Goal: Information Seeking & Learning: Understand process/instructions

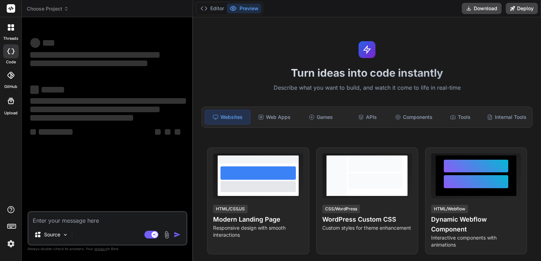
click at [119, 222] on textarea at bounding box center [108, 218] width 158 height 13
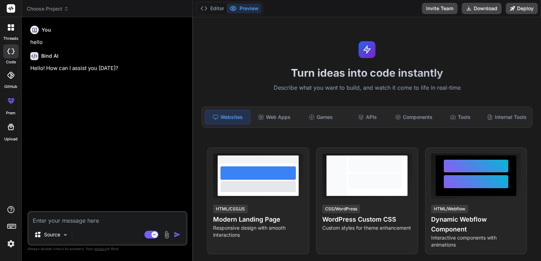
type textarea "x"
type textarea "Develop a simple cybersecurity honeypot project using **Python (Flask)** and **…"
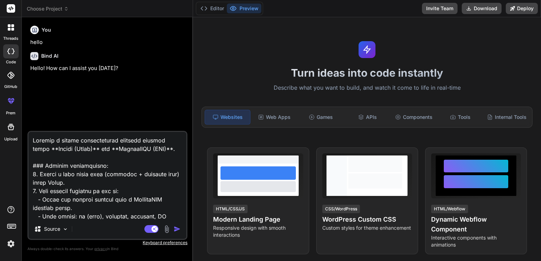
scroll to position [203, 0]
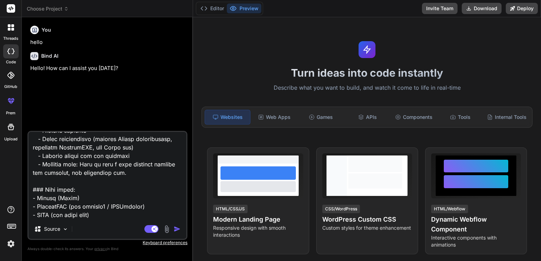
type textarea "x"
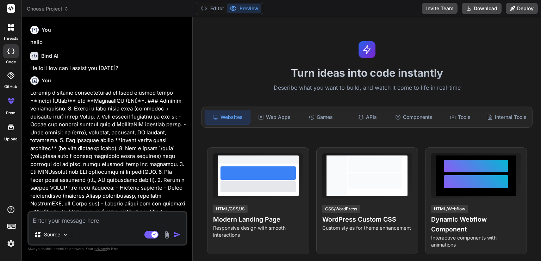
scroll to position [51, 0]
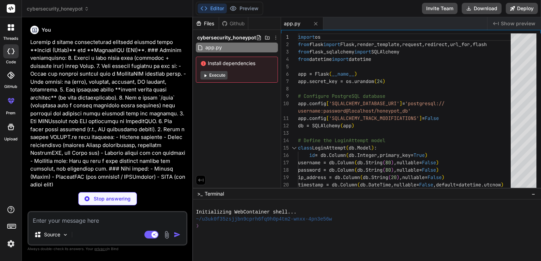
type textarea "x"
type textarea "{% endwith %} </div> </body> </html>"
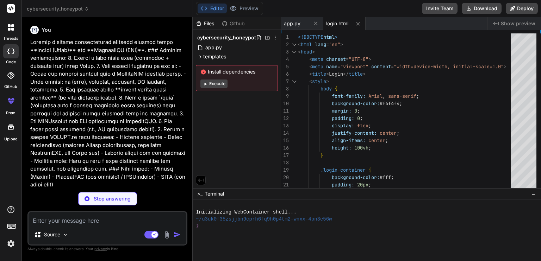
type textarea "x"
type textarea "</html>"
type textarea "x"
type textarea "practices for security and privacy."
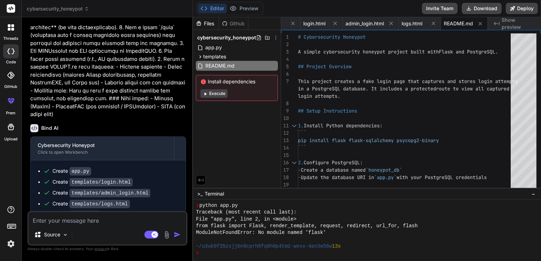
scroll to position [160, 0]
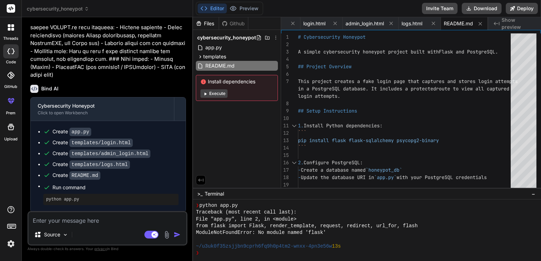
click at [212, 94] on button "Execute" at bounding box center [213, 93] width 27 height 8
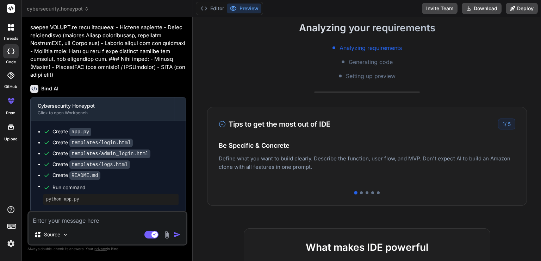
scroll to position [0, 0]
type textarea "x"
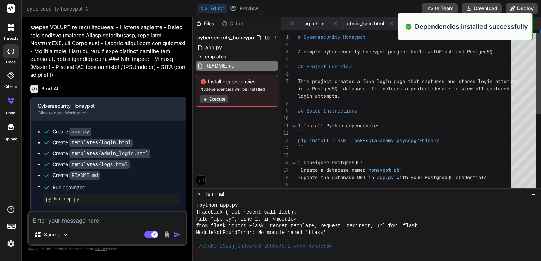
scroll to position [176, 0]
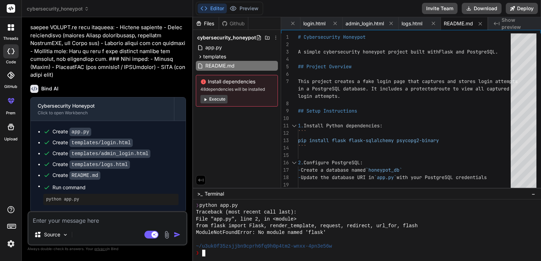
click at [375, 244] on div "~/u3uk0f35zsjjbn9cprh6fq9h0p4tm2-wnxx-4pn3e56w" at bounding box center [363, 246] width 334 height 7
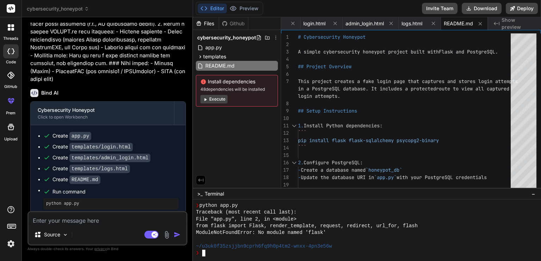
scroll to position [160, 0]
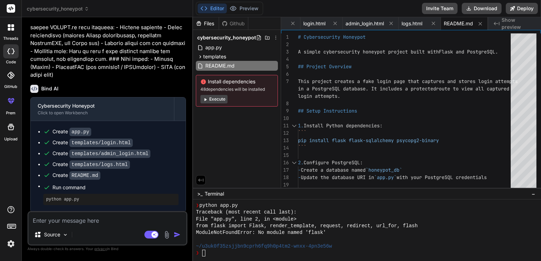
click at [84, 214] on textarea at bounding box center [108, 218] width 158 height 13
type textarea "i"
type textarea "x"
type textarea "i"
type textarea "x"
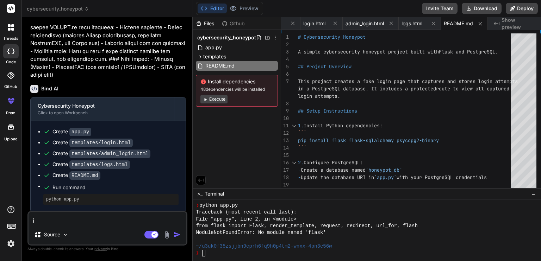
type textarea "i h"
type textarea "x"
type textarea "i ha"
type textarea "x"
type textarea "i hav"
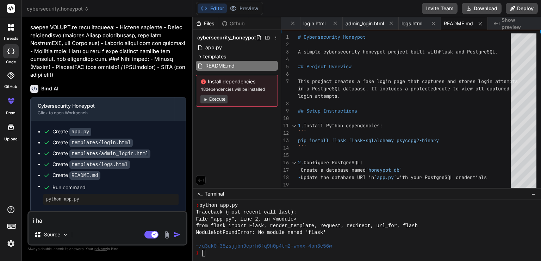
type textarea "x"
type textarea "i have"
type textarea "x"
type textarea "i have"
type textarea "x"
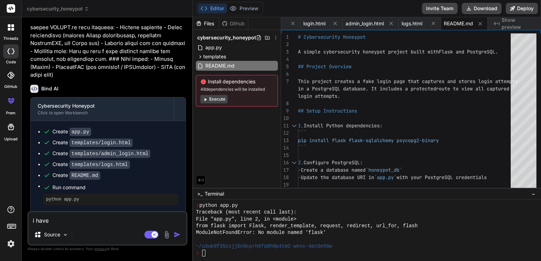
type textarea "i have p"
type textarea "x"
type textarea "i have py"
type textarea "x"
type textarea "i have pyc"
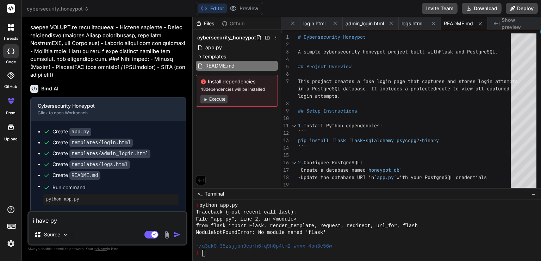
type textarea "x"
type textarea "i have [PERSON_NAME]"
type textarea "x"
type textarea "i have pycha"
type textarea "x"
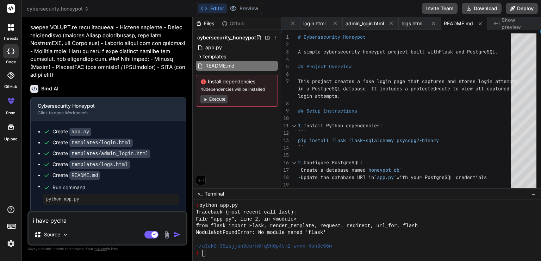
type textarea "i have pychar"
type textarea "x"
type textarea "i have pycharm"
type textarea "x"
type textarea "i have pycharm"
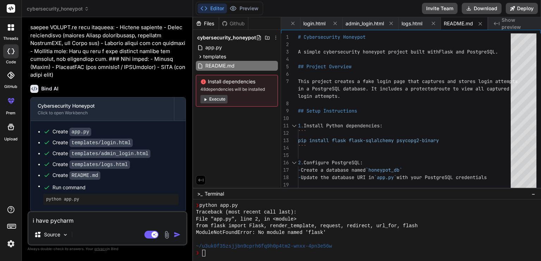
type textarea "x"
type textarea "i have pycharm i"
type textarea "x"
type textarea "i have pycharm in"
type textarea "x"
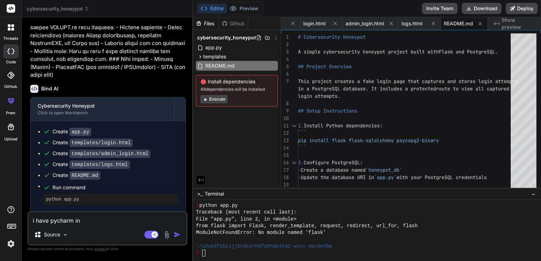
type textarea "i have pycharm ins"
type textarea "x"
type textarea "i have pycharm inst"
type textarea "x"
type textarea "i have pycharm insta"
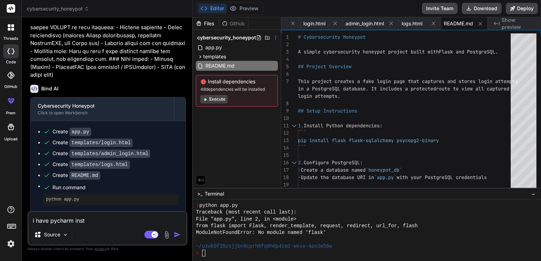
type textarea "x"
type textarea "i have pycharm instal"
type textarea "x"
type textarea "i have pycharm install"
type textarea "x"
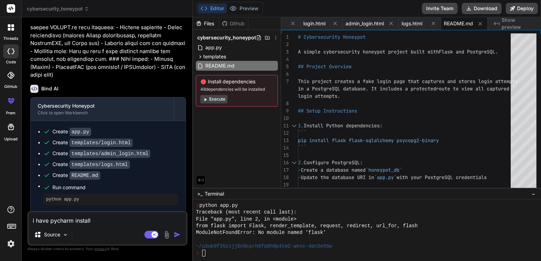
type textarea "i have pycharm installe"
type textarea "x"
type textarea "i have pycharm installed"
type textarea "x"
type textarea "i have pycharm installed."
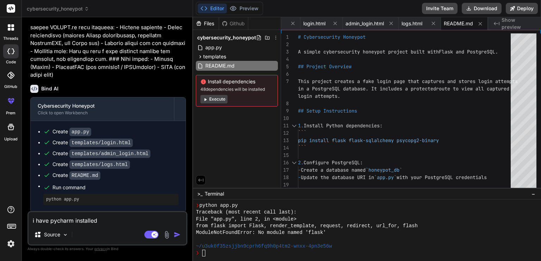
type textarea "x"
type textarea "i have pycharm installed."
type textarea "x"
type textarea "i have pycharm installed. h"
type textarea "x"
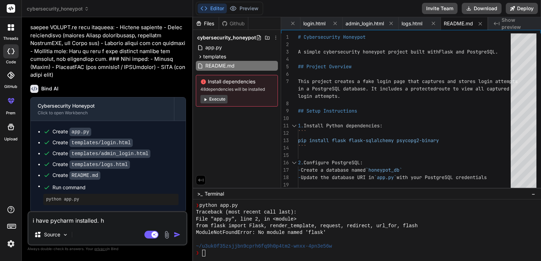
type textarea "i have pycharm installed. ho"
type textarea "x"
type textarea "i have pycharm installed. how"
type textarea "x"
type textarea "i have pycharm installed. how"
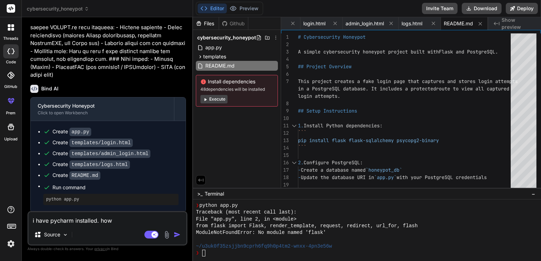
type textarea "x"
type textarea "i have pycharm installed. how d"
type textarea "x"
type textarea "i have pycharm installed. how do"
type textarea "x"
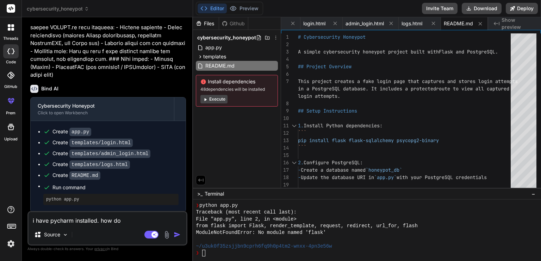
type textarea "i have pycharm installed. how do"
type textarea "x"
type textarea "i have pycharm installed. how do i"
type textarea "x"
type textarea "i have pycharm installed. how do i"
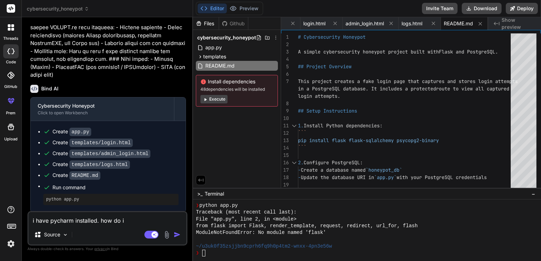
type textarea "x"
type textarea "i have pycharm installed. how do i r"
type textarea "x"
type textarea "i have pycharm installed. how do i ru"
type textarea "x"
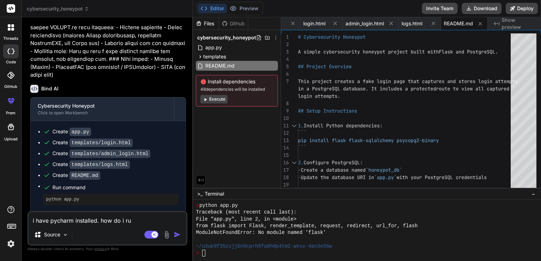
type textarea "i have pycharm installed. how do i run"
type textarea "x"
type textarea "i have pycharm installed. how do i run"
type textarea "x"
type textarea "i have pycharm installed. how do i run i"
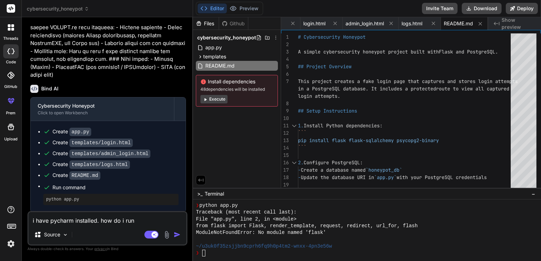
type textarea "x"
type textarea "i have pycharm installed. how do i run it"
type textarea "x"
type textarea "i have pycharm installed. how do i run it"
type textarea "x"
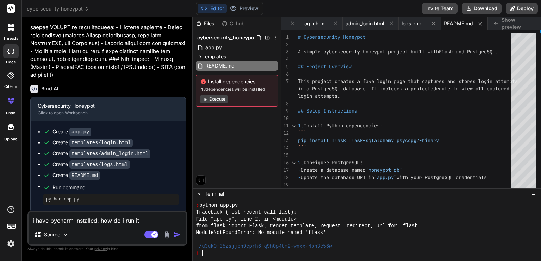
type textarea "i have pycharm installed. how do i run it ."
type textarea "x"
type textarea "i have pycharm installed. how do i run it ."
type textarea "x"
type textarea "i have pycharm installed. how do i run it . b"
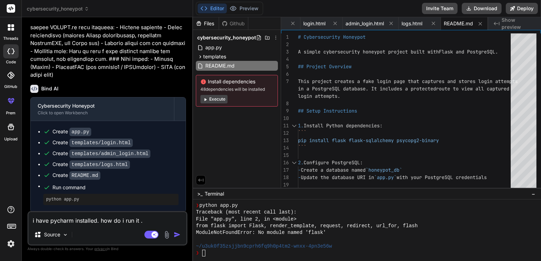
type textarea "x"
type textarea "i have pycharm installed. how do i run it . be"
type textarea "x"
type textarea "i have pycharm installed. how do i run it . bef"
type textarea "x"
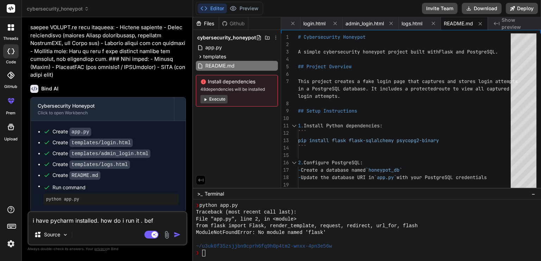
type textarea "i have pycharm installed. how do i run it . befo"
type textarea "x"
type textarea "i have pycharm installed. how do i run it . befor"
type textarea "x"
type textarea "i have pycharm installed. how do i run it . before"
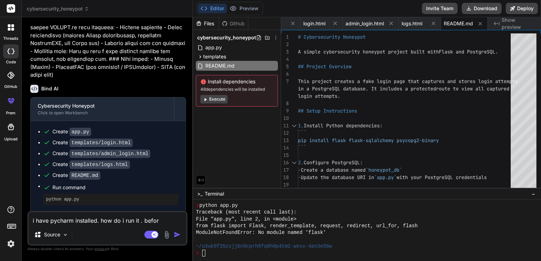
type textarea "x"
type textarea "i have pycharm installed. how do i run it . before"
type textarea "x"
type textarea "i have pycharm installed. how do i run it . before t"
type textarea "x"
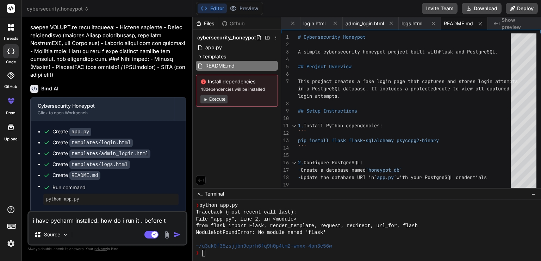
type textarea "i have pycharm installed. how do i run it . before th"
type textarea "x"
type textarea "i have pycharm installed. how do i run it . before tha"
type textarea "x"
type textarea "i have pycharm installed. how do i run it . before that"
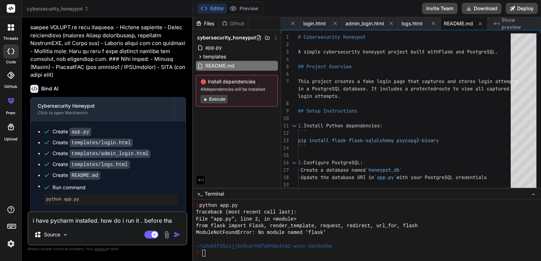
type textarea "x"
type textarea "i have pycharm installed. how do i run it . before that"
type textarea "x"
type textarea "i have pycharm installed. how do i run it . before that c"
type textarea "x"
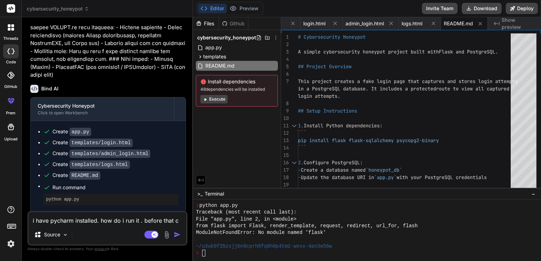
type textarea "i have pycharm installed. how do i run it . before that ca"
type textarea "x"
type textarea "i have pycharm installed. how do i run it . before that can"
type textarea "x"
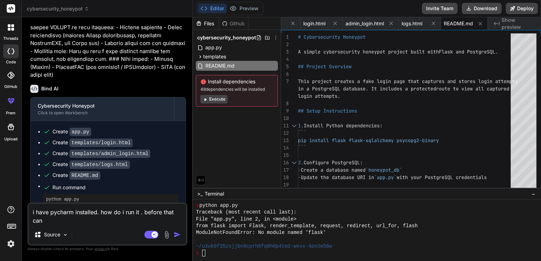
type textarea "i have pycharm installed. how do i run it . before that can"
type textarea "x"
type textarea "i have pycharm installed. how do i run it . before that can i"
type textarea "x"
type textarea "i have pycharm installed. how do i run it . before that can i"
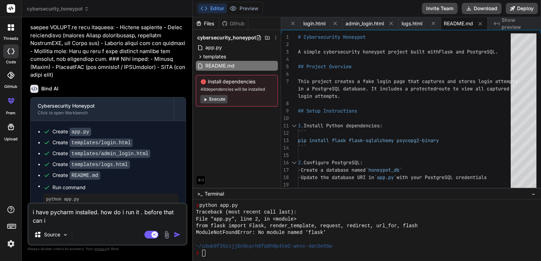
type textarea "x"
type textarea "i have pycharm installed. how do i run it . before that can i r"
type textarea "x"
type textarea "i have pycharm installed. how do i run it . before that can i ru"
type textarea "x"
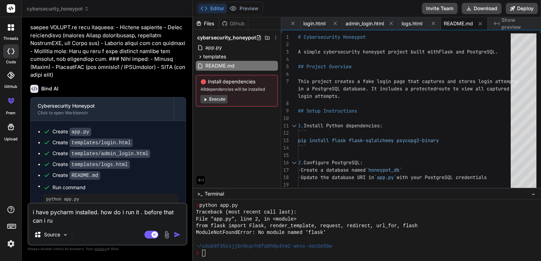
type textarea "i have pycharm installed. how do i run it . before that can i run"
type textarea "x"
type textarea "i have pycharm installed. how do i run it . before that can i run"
type textarea "x"
type textarea "i have pycharm installed. how do i run it . before that can i run i"
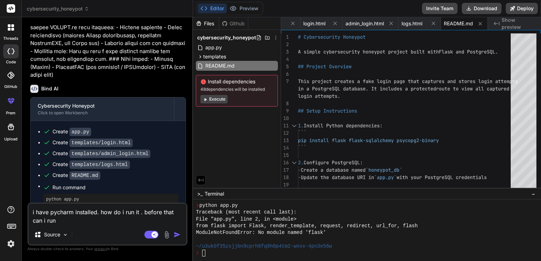
type textarea "x"
type textarea "i have pycharm installed. how do i run it . before that can i run it"
type textarea "x"
type textarea "i have pycharm installed. how do i run it . before that can i run it"
type textarea "x"
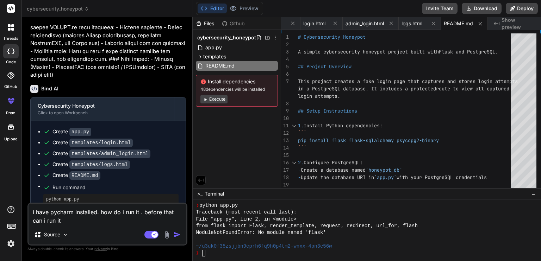
type textarea "i have pycharm installed. how do i run it . before that can i run it i"
type textarea "x"
type textarea "i have pycharm installed. how do i run it . before that can i run it in"
type textarea "x"
type textarea "i have pycharm installed. how do i run it . before that can i run it int"
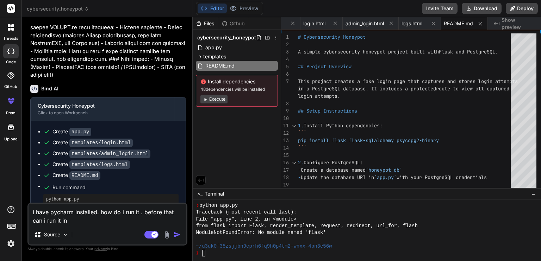
type textarea "x"
type textarea "i have pycharm installed. how do i run it . before that can i run it int"
type textarea "x"
type textarea "i have pycharm installed. how do i run it . before that can i run it int h"
type textarea "x"
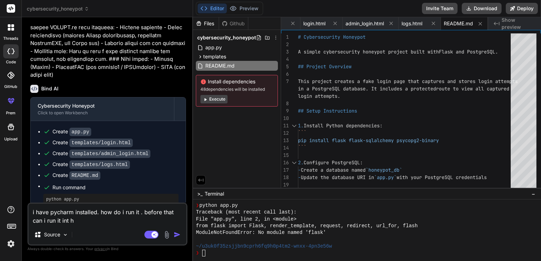
type textarea "i have pycharm installed. how do i run it . before that can i run it int he"
type textarea "x"
type textarea "i have pycharm installed. how do i run it . before that can i run it int he"
type textarea "x"
type textarea "i have pycharm installed. how do i run it . before that can i run it int he t"
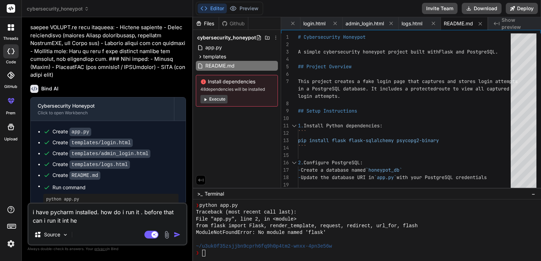
type textarea "x"
type textarea "i have pycharm installed. how do i run it . before that can i run it int he te"
type textarea "x"
type textarea "i have pycharm installed. how do i run it . before that can i run it int he tee"
type textarea "x"
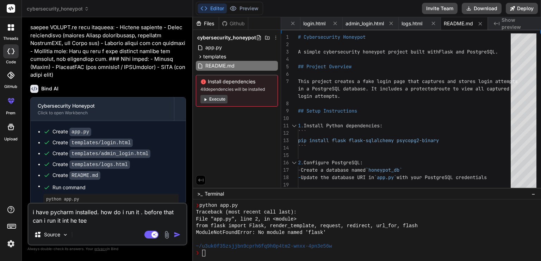
type textarea "i have pycharm installed. how do i run it . before that can i run it int he [PE…"
type textarea "x"
type textarea "i have pycharm installed. how do i run it . before that can i run it int he tee…"
type textarea "x"
type textarea "i have pycharm installed. how do i run it . before that can i run it int he tee…"
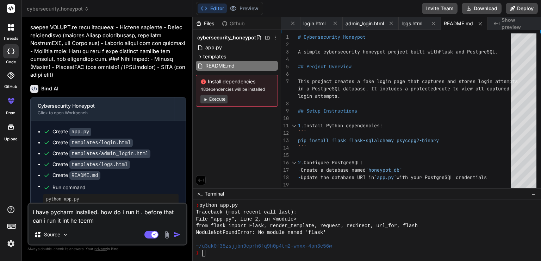
type textarea "x"
type textarea "i have pycharm installed. how do i run it . before that can i run it int he tee…"
type textarea "x"
type textarea "i have pycharm installed. how do i run it . before that can i run it int he tee…"
type textarea "x"
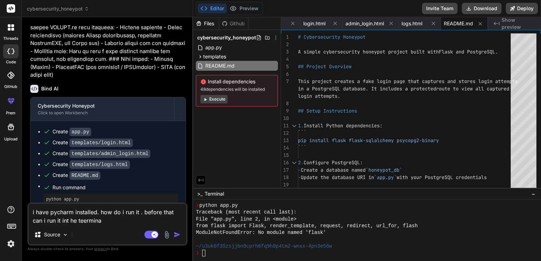
type textarea "i have pycharm installed. how do i run it . before that can i run it int he tee…"
type textarea "x"
type textarea "i have pycharm installed. how do i run it . before that can i run it int he tee…"
type textarea "x"
type textarea "i have pycharm installed. how do i run it . before that can i run it int he tee…"
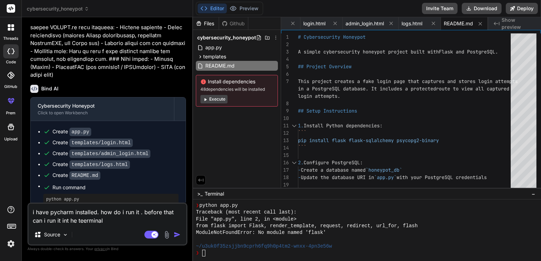
type textarea "x"
type textarea "i have pycharm installed. how do i run it . before that can i run it int he tee…"
type textarea "x"
type textarea "i have pycharm installed. how do i run it . before that can i run it int he tee…"
type textarea "x"
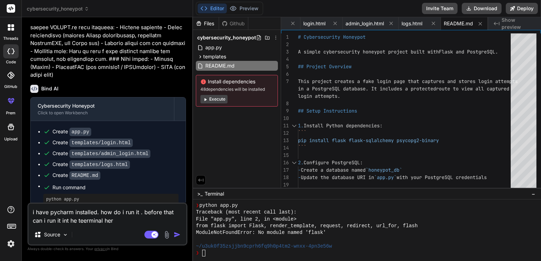
type textarea "i have pycharm installed. how do i run it . before that can i run it int he tee…"
type textarea "x"
type textarea "i have pycharm installed. how do i run it . before that can i run it int he tee…"
type textarea "x"
type textarea "i have pycharm installed. how do i run it . before that can i run it int he tee…"
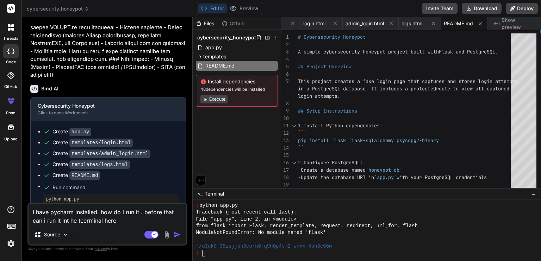
type textarea "x"
type textarea "i have pycharm installed. how do i run it . before that can i run it int he tee…"
type textarea "x"
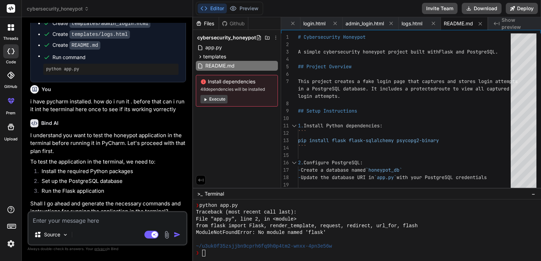
scroll to position [295, 0]
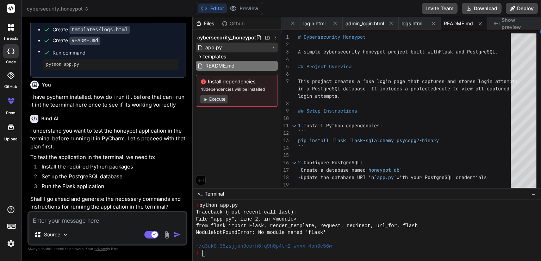
click at [226, 45] on div "app.py" at bounding box center [237, 48] width 82 height 10
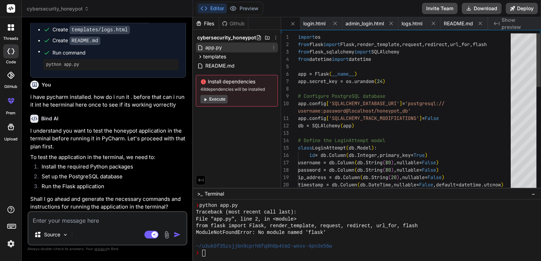
scroll to position [0, 0]
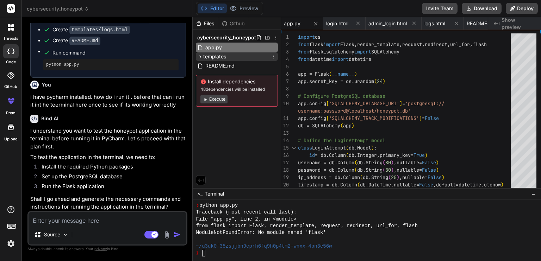
click at [202, 55] on icon at bounding box center [200, 57] width 6 height 6
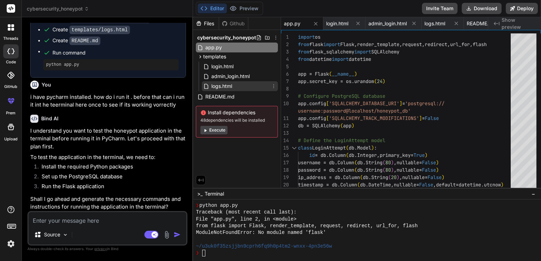
click at [239, 88] on div "logs.html" at bounding box center [240, 86] width 76 height 10
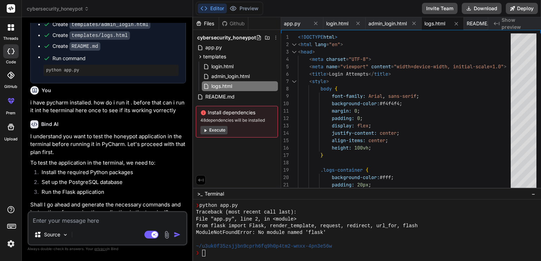
scroll to position [295, 0]
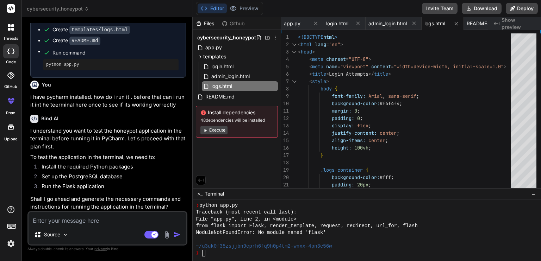
click at [118, 221] on textarea at bounding box center [108, 218] width 158 height 13
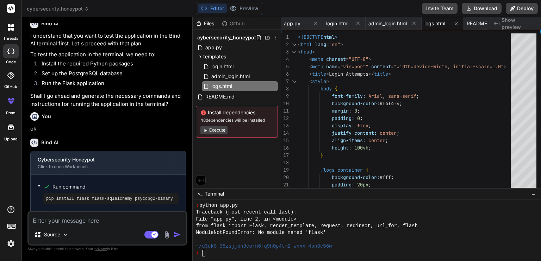
scroll to position [526, 0]
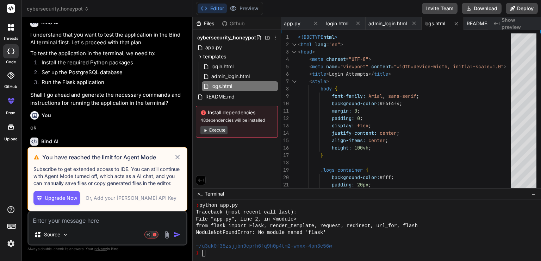
click at [176, 158] on icon at bounding box center [177, 157] width 8 height 8
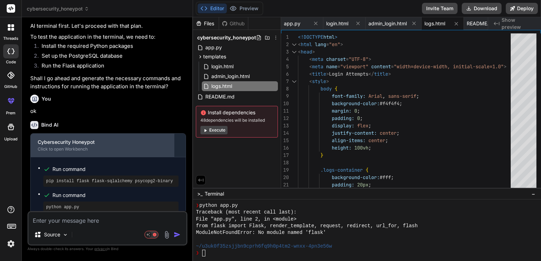
scroll to position [550, 0]
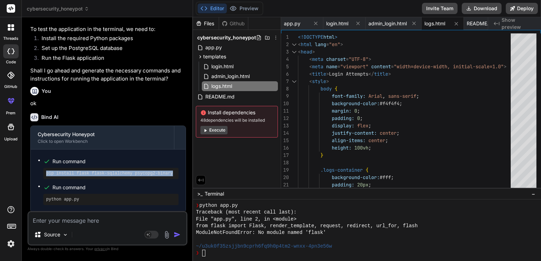
drag, startPoint x: 164, startPoint y: 173, endPoint x: 45, endPoint y: 173, distance: 118.2
click at [45, 173] on div "pip install flask flask-sqlalchemy psycopg2-binary" at bounding box center [110, 173] width 135 height 11
copy pre "pip install flask flask-sqlalchemy psycopg2-binary"
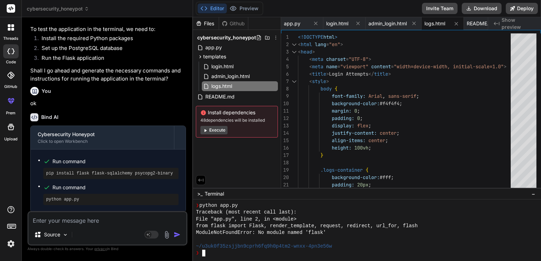
click at [374, 250] on div "❯" at bounding box center [363, 253] width 334 height 7
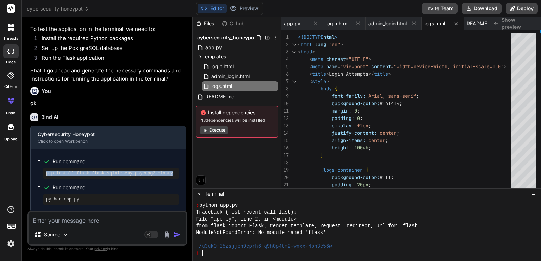
drag, startPoint x: 164, startPoint y: 173, endPoint x: 42, endPoint y: 175, distance: 121.4
click at [42, 175] on ul "Run command pip install flask flask-sqlalchemy psycopg2-binary Run command pyth…" at bounding box center [108, 181] width 141 height 49
click at [6, 249] on img at bounding box center [11, 244] width 12 height 12
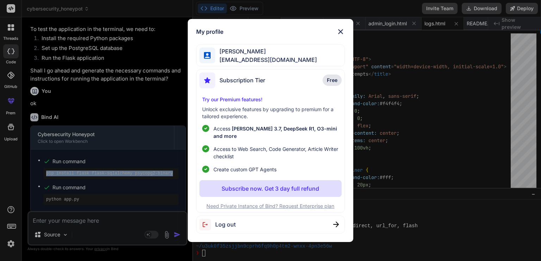
click at [341, 36] on img at bounding box center [340, 31] width 8 height 8
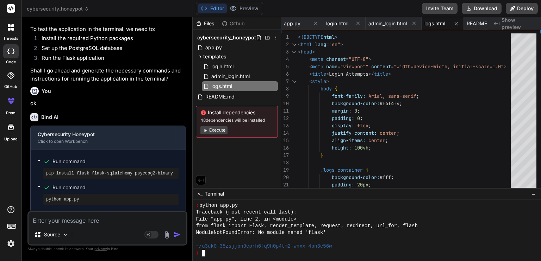
click at [411, 249] on div "~/u3uk0f35zsjjbn9cprh6fq9h0p4tm2-wnxx-4pn3e56w" at bounding box center [363, 246] width 334 height 7
click at [390, 244] on div "~/u3uk0f35zsjjbn9cprh6fq9h0p4tm2-wnxx-4pn3e56w" at bounding box center [363, 246] width 334 height 7
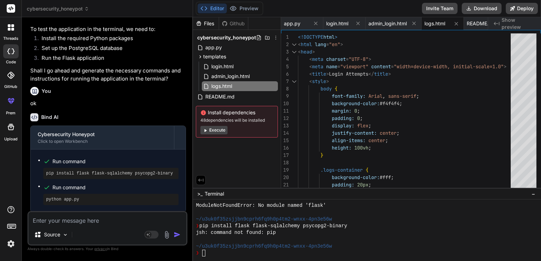
click at [225, 131] on button "Execute" at bounding box center [213, 130] width 27 height 8
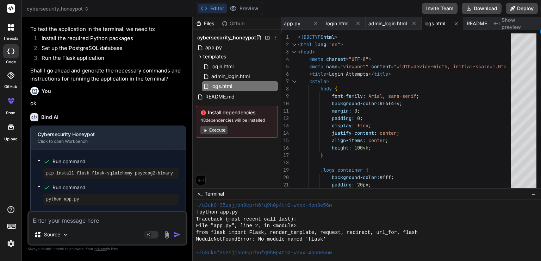
scroll to position [507, 0]
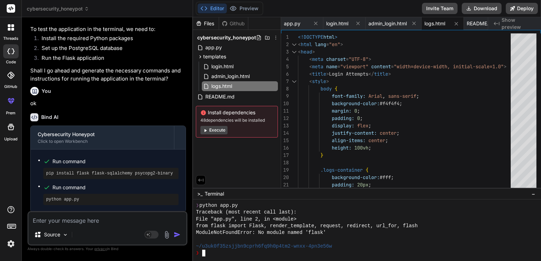
click at [339, 240] on div at bounding box center [363, 239] width 334 height 7
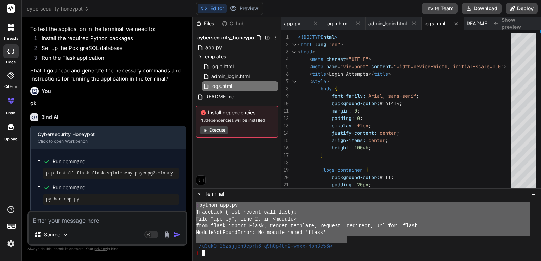
drag, startPoint x: 346, startPoint y: 239, endPoint x: 197, endPoint y: 205, distance: 153.1
click at [197, 205] on div "❯ python app.py Traceback (most recent call last): File "app.py", line 2, in <m…" at bounding box center [363, 229] width 334 height 54
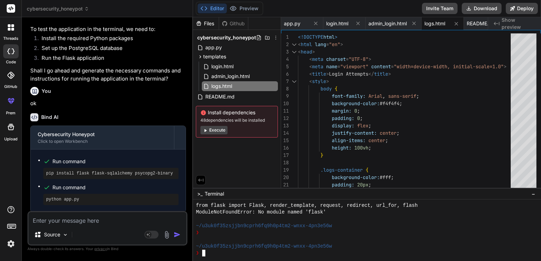
scroll to position [526, 0]
click at [126, 220] on textarea at bounding box center [108, 218] width 158 height 13
paste textarea "pip install flask flask-sqlalchemy psycopg2-binary"
click at [359, 245] on div "~/u3uk0f35zsjjbn9cprh6fq9h0p4tm2-wnxx-4pn3e56w" at bounding box center [363, 246] width 334 height 7
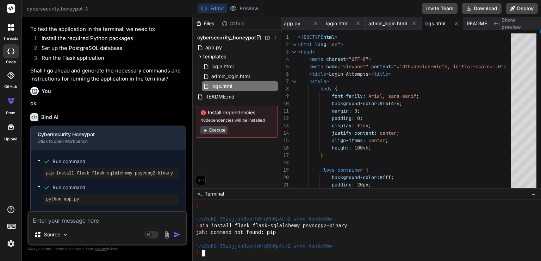
scroll to position [554, 0]
click at [91, 222] on textarea at bounding box center [108, 218] width 158 height 13
paste textarea "pip install flask flask-sqlalchemy psycopg2-binary"
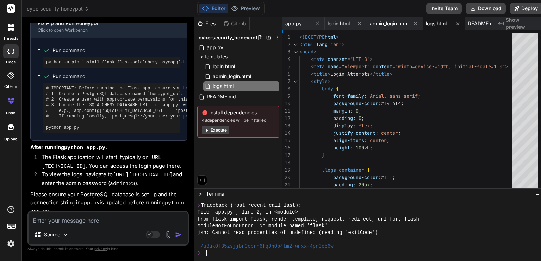
scroll to position [915, 0]
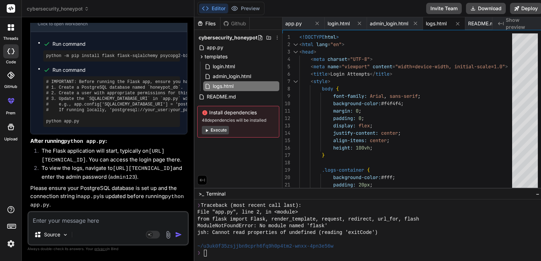
click at [114, 221] on textarea at bounding box center [108, 218] width 159 height 13
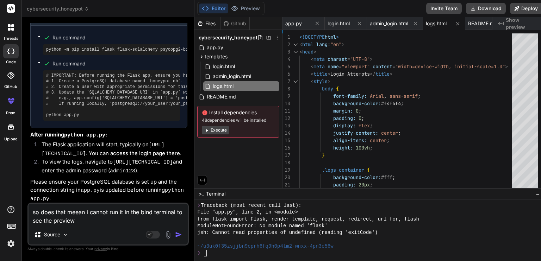
click at [109, 229] on div "Source" at bounding box center [108, 236] width 159 height 17
click at [114, 224] on textarea "so does that meean i cannot run it in the bind terminal to see the preview" at bounding box center [108, 214] width 159 height 21
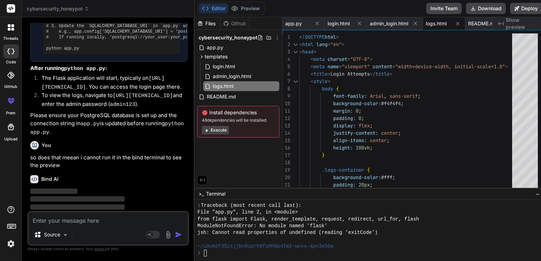
scroll to position [996, 0]
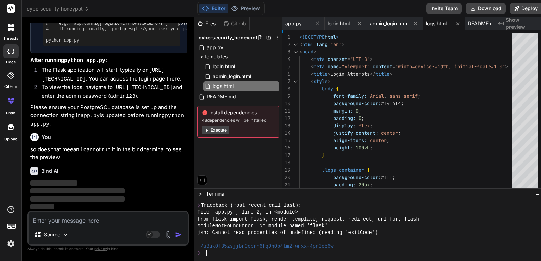
click at [522, 27] on div "Created with Pixso. Show preview" at bounding box center [518, 23] width 53 height 13
click at [518, 25] on span "Show preview" at bounding box center [522, 24] width 34 height 14
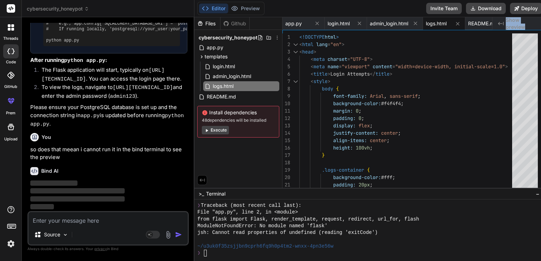
click at [518, 25] on span "Show preview" at bounding box center [522, 24] width 34 height 14
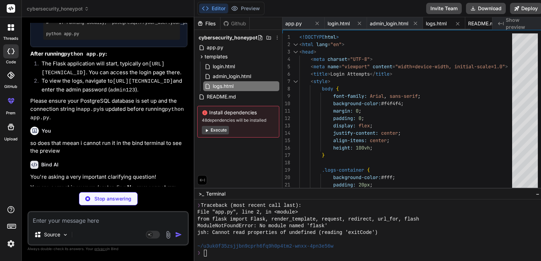
click at [479, 27] on div "README.md" at bounding box center [488, 23] width 47 height 13
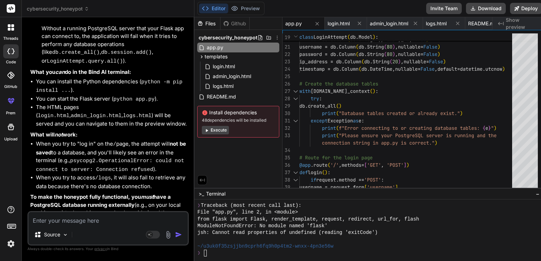
scroll to position [1250, 0]
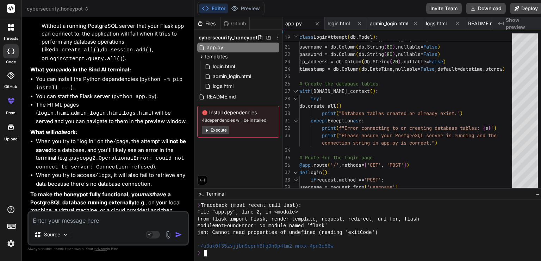
click at [365, 254] on div "❯" at bounding box center [364, 253] width 334 height 7
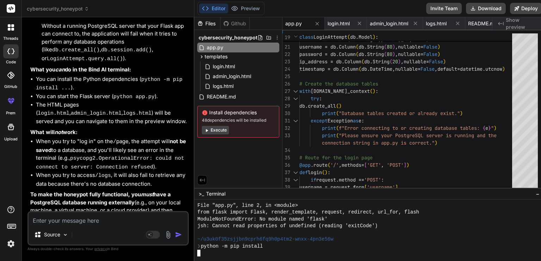
scroll to position [898, 0]
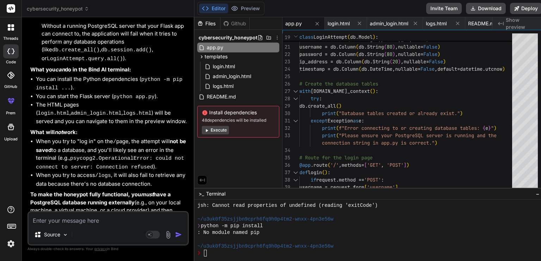
click at [213, 129] on button "Execute" at bounding box center [215, 130] width 27 height 8
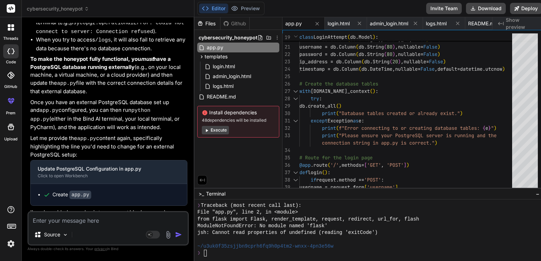
scroll to position [1385, 0]
click at [238, 47] on div "app.py" at bounding box center [238, 48] width 82 height 10
click at [290, 24] on span "app.py" at bounding box center [293, 23] width 17 height 7
click at [294, 24] on span "app.py" at bounding box center [293, 23] width 17 height 7
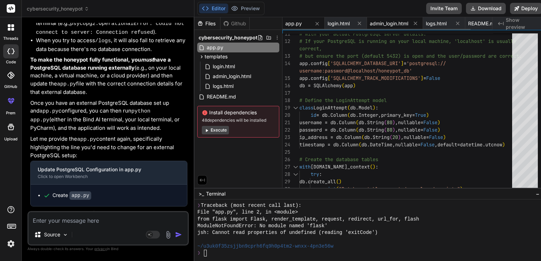
click at [396, 23] on span "admin_login.html" at bounding box center [389, 23] width 38 height 7
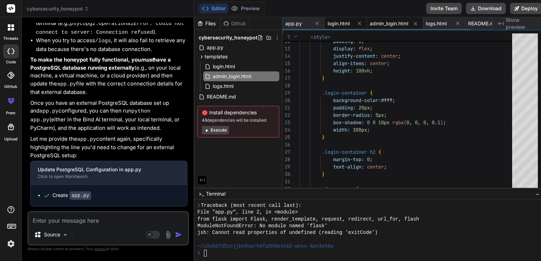
click at [333, 23] on span "login.html" at bounding box center [338, 23] width 22 height 7
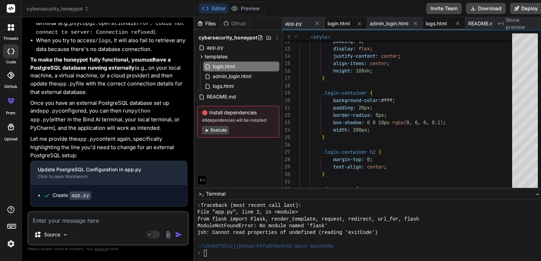
click at [437, 27] on div "logs.html" at bounding box center [444, 23] width 42 height 13
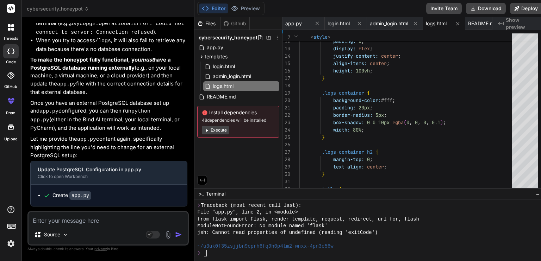
scroll to position [1404, 0]
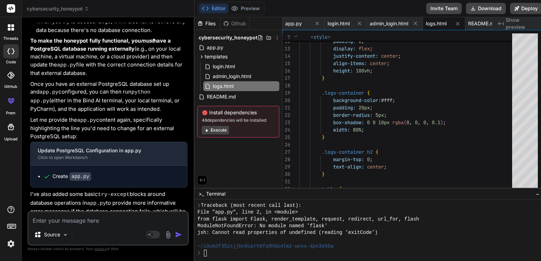
click at [127, 219] on textarea at bounding box center [108, 218] width 159 height 13
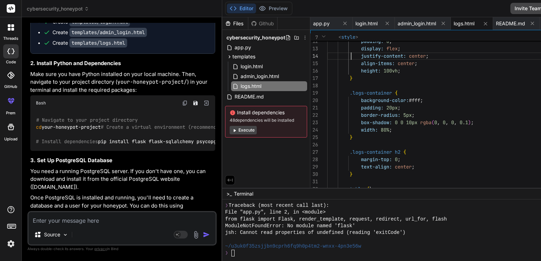
scroll to position [0, 0]
click at [327, 52] on div "margin: 0 ; padding: 0 ; display: flex ; justify-content: center ; align-items:…" at bounding box center [436, 255] width 219 height 599
click at [313, 21] on span "app.py" at bounding box center [321, 23] width 17 height 7
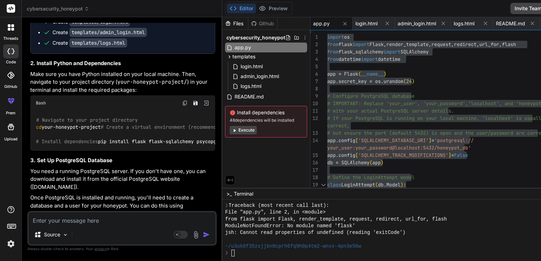
drag, startPoint x: 57, startPoint y: 90, endPoint x: 104, endPoint y: 89, distance: 47.5
copy span "admin_login.html"
click at [240, 78] on span "admin_login.html" at bounding box center [260, 76] width 40 height 8
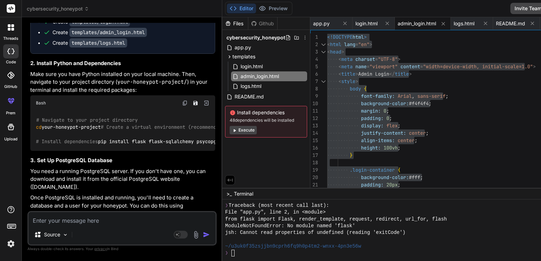
drag, startPoint x: 57, startPoint y: 95, endPoint x: 91, endPoint y: 97, distance: 34.2
copy span "login.html"
click at [240, 65] on span "login.html" at bounding box center [252, 66] width 24 height 8
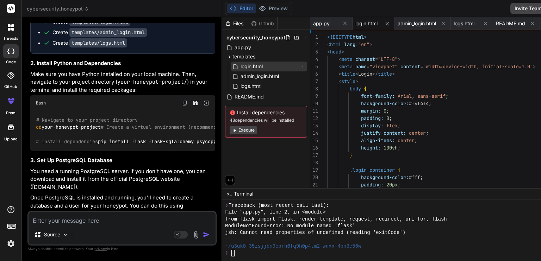
click at [240, 65] on span "login.html" at bounding box center [252, 66] width 24 height 8
click at [355, 25] on span "login.html" at bounding box center [366, 23] width 22 height 7
click at [342, 25] on icon at bounding box center [345, 23] width 6 height 6
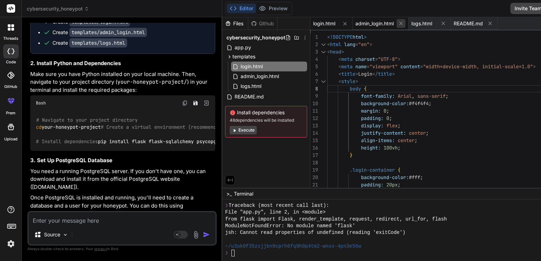
click at [398, 24] on icon at bounding box center [401, 23] width 6 height 6
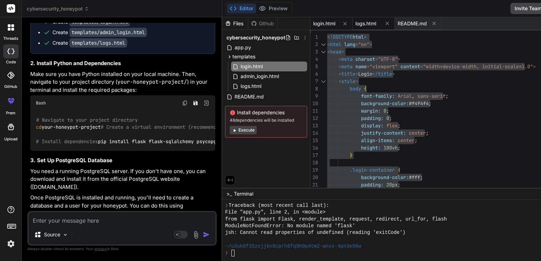
click at [352, 29] on div "logs.html" at bounding box center [373, 23] width 42 height 13
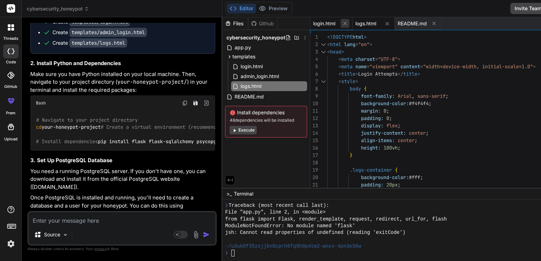
click at [342, 26] on icon at bounding box center [345, 23] width 6 height 6
click at [331, 53] on div "< head >" at bounding box center [436, 51] width 219 height 7
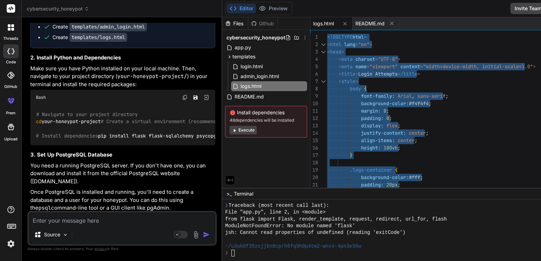
scroll to position [1777, 0]
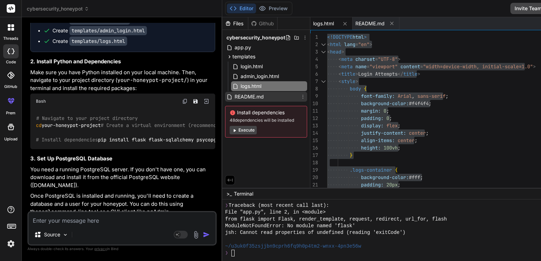
click at [234, 96] on span "README.md" at bounding box center [249, 97] width 31 height 8
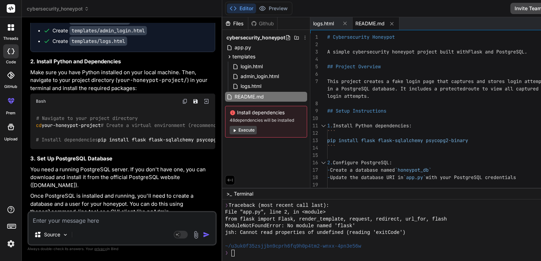
scroll to position [0, 0]
click at [329, 93] on div "1. Install Python dependencies: ``` pip install flask flask-sqlalchemy psycopg2…" at bounding box center [436, 188] width 219 height 310
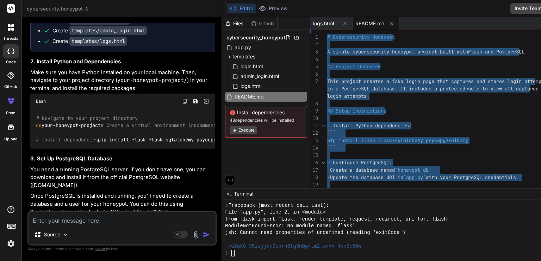
click at [329, 93] on div "1. Install Python dependencies: ``` pip install flask flask-sqlalchemy psycopg2…" at bounding box center [436, 188] width 219 height 310
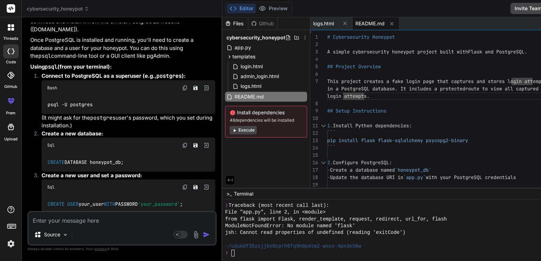
scroll to position [1934, 0]
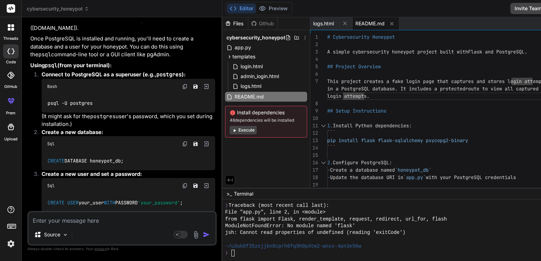
drag, startPoint x: 92, startPoint y: 139, endPoint x: 34, endPoint y: 142, distance: 58.2
copy code "python -m venv venv"
drag, startPoint x: 107, startPoint y: 144, endPoint x: 31, endPoint y: 148, distance: 75.8
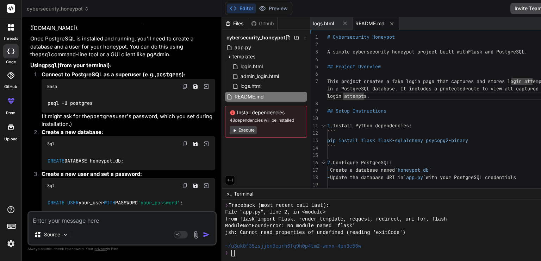
copy code "source venv/bin/activate"
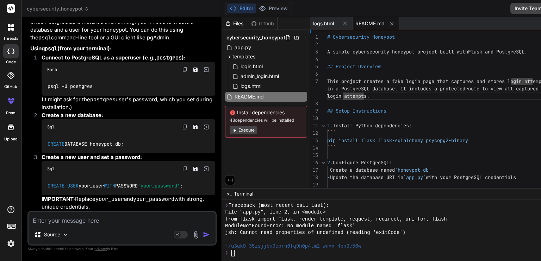
scroll to position [0, 30]
drag, startPoint x: 120, startPoint y: 129, endPoint x: 183, endPoint y: 129, distance: 62.6
copy span "venv\Scripts\activate"
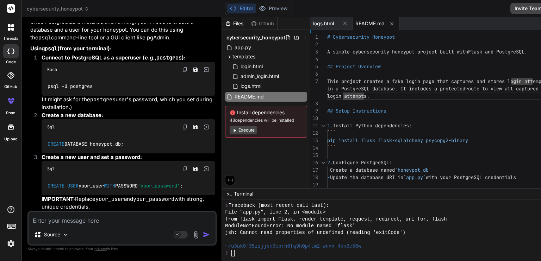
drag, startPoint x: 180, startPoint y: 152, endPoint x: 36, endPoint y: 152, distance: 143.9
copy code "pip install flask flask-sqlalchemy psycopg2-binary"
click at [69, 179] on div "You're absolutely right to ask for these steps! Since the Bind AI WebContainer …" at bounding box center [122, 251] width 185 height 1298
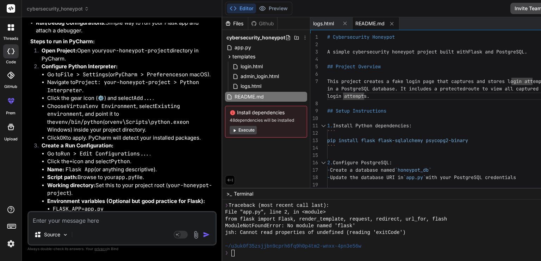
scroll to position [2484, 0]
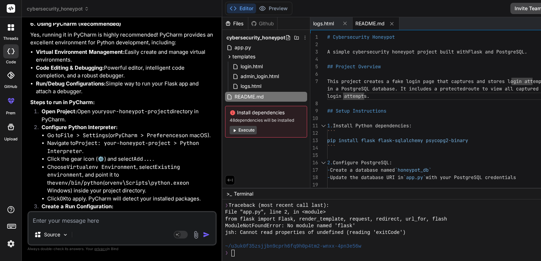
drag, startPoint x: 30, startPoint y: 43, endPoint x: 84, endPoint y: 154, distance: 124.3
copy div "Once PostgreSQL is installed and running, you'll need to create a database and …"
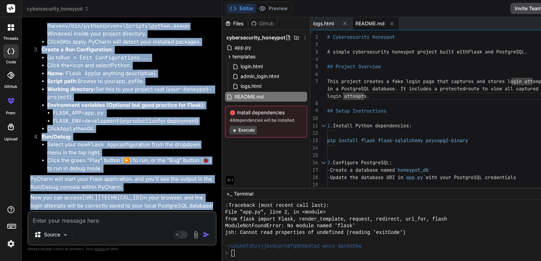
scroll to position [2915, 0]
drag, startPoint x: 30, startPoint y: 44, endPoint x: 108, endPoint y: 208, distance: 182.1
copy div "Lore-ip-Dolo Sitam co Adi Elitsed 1. Doeiusmo tem Incidid Utlab Etdol, mag aliq…"
click at [127, 141] on li "Select your new Flask App configuration from the dropdown menu in the top right." at bounding box center [131, 149] width 168 height 16
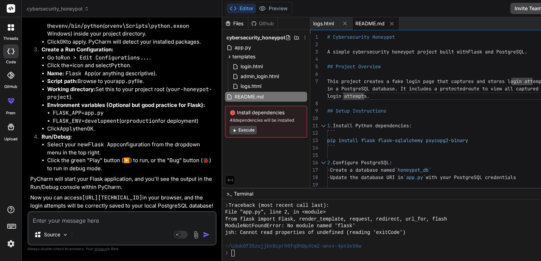
click at [116, 215] on textarea at bounding box center [122, 218] width 187 height 13
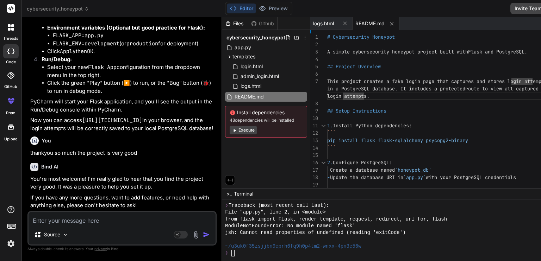
scroll to position [2993, 0]
